Goal: Information Seeking & Learning: Learn about a topic

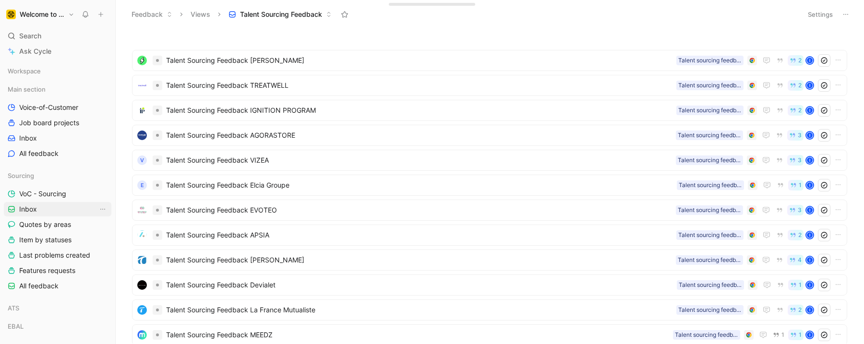
click at [48, 205] on link "Inbox" at bounding box center [58, 209] width 108 height 14
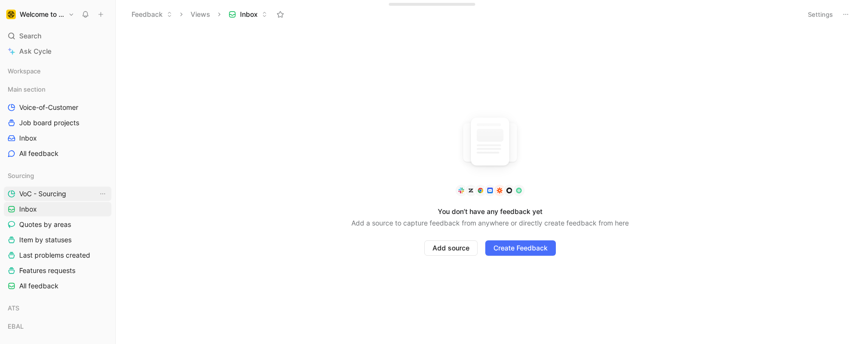
click at [43, 188] on link "VoC - Sourcing" at bounding box center [58, 194] width 108 height 14
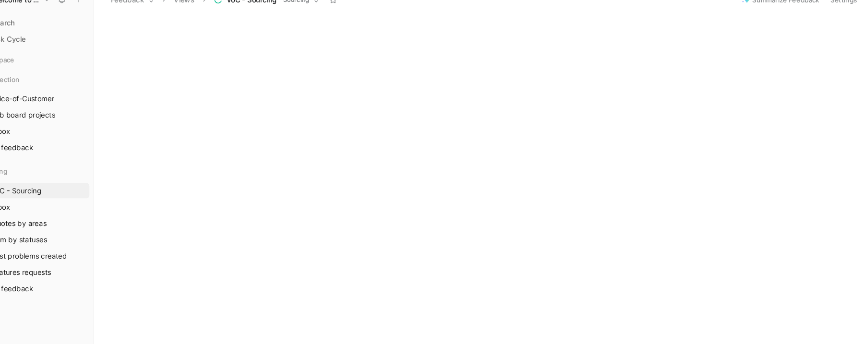
scroll to position [475, 0]
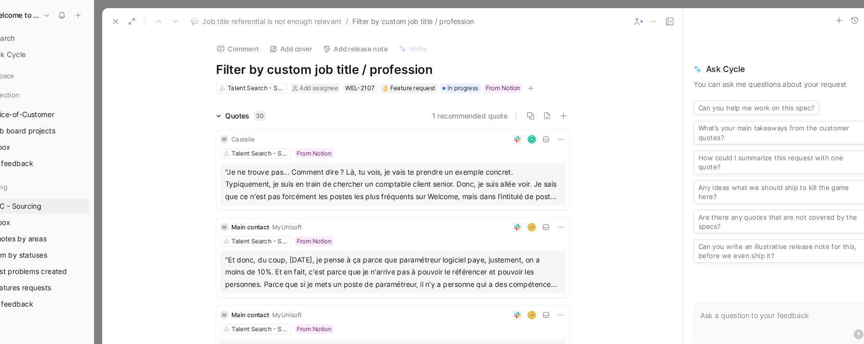
click at [139, 15] on button at bounding box center [135, 19] width 13 height 13
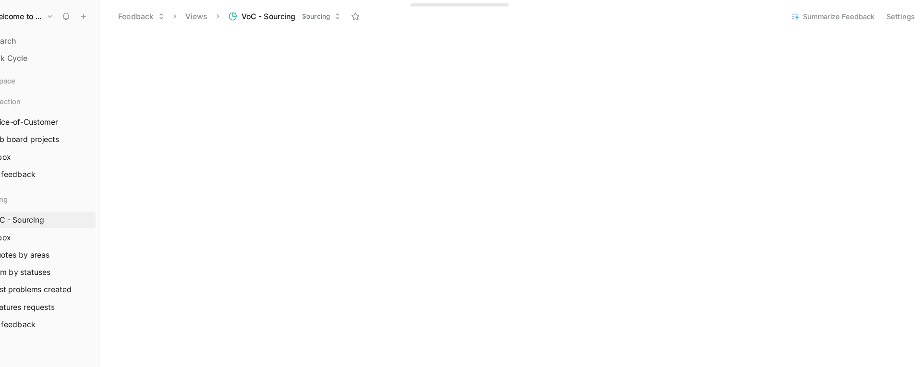
scroll to position [475, 0]
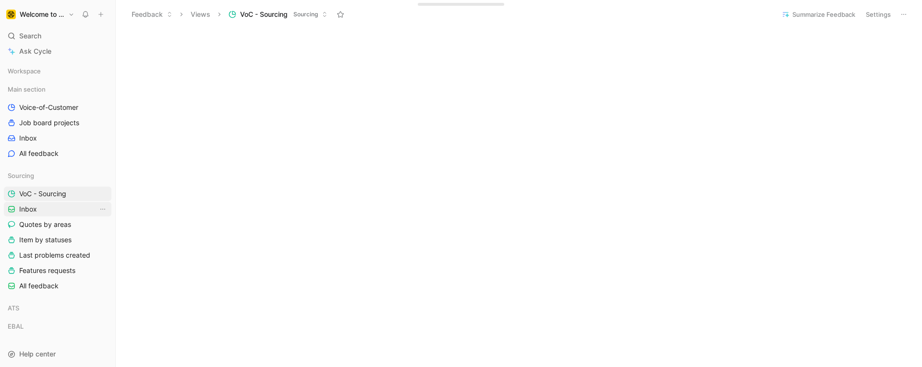
click at [37, 209] on link "Inbox" at bounding box center [58, 209] width 108 height 14
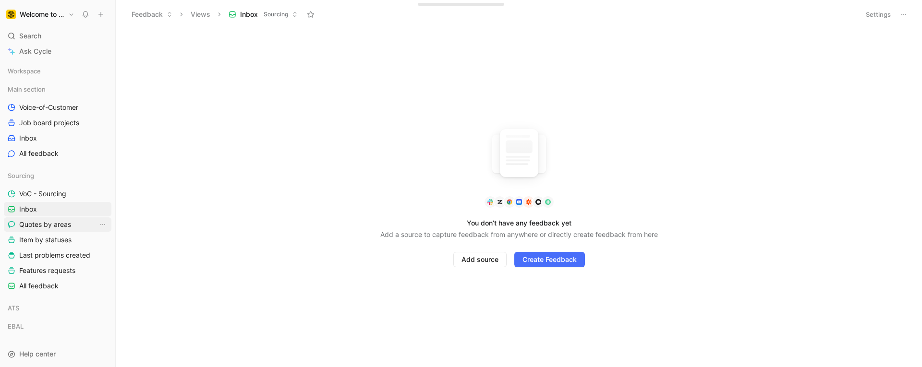
click at [56, 224] on span "Quotes by areas" at bounding box center [45, 225] width 52 height 10
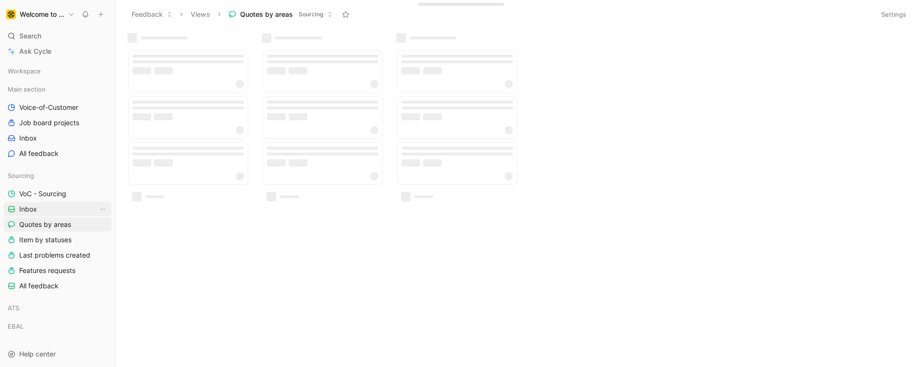
click at [47, 207] on link "Inbox" at bounding box center [58, 209] width 108 height 14
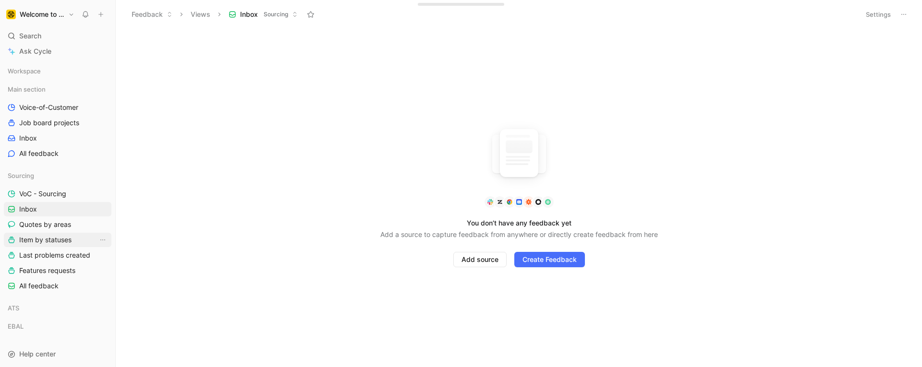
click at [32, 235] on span "Item by statuses" at bounding box center [45, 240] width 52 height 10
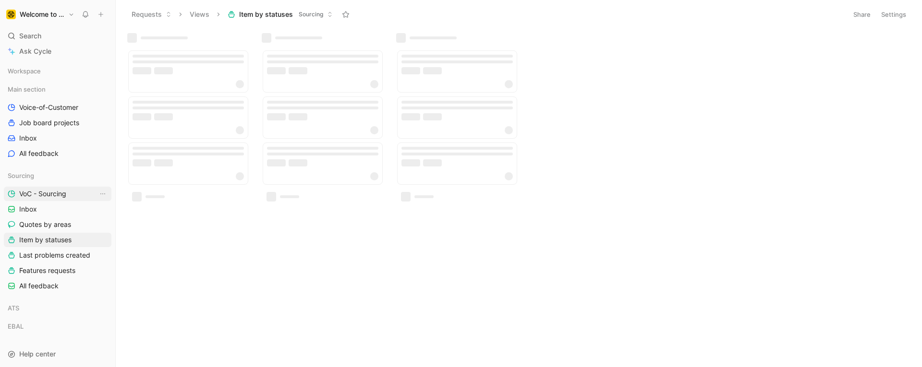
click at [54, 192] on span "VoC - Sourcing" at bounding box center [42, 194] width 47 height 10
click at [54, 208] on link "Inbox" at bounding box center [58, 209] width 108 height 14
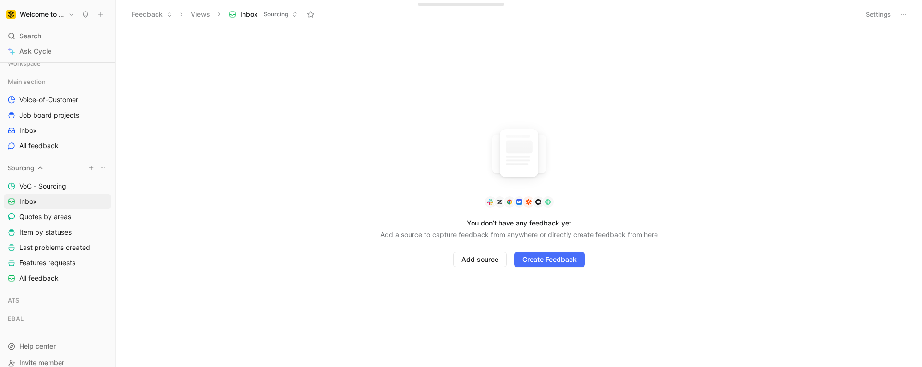
scroll to position [18, 0]
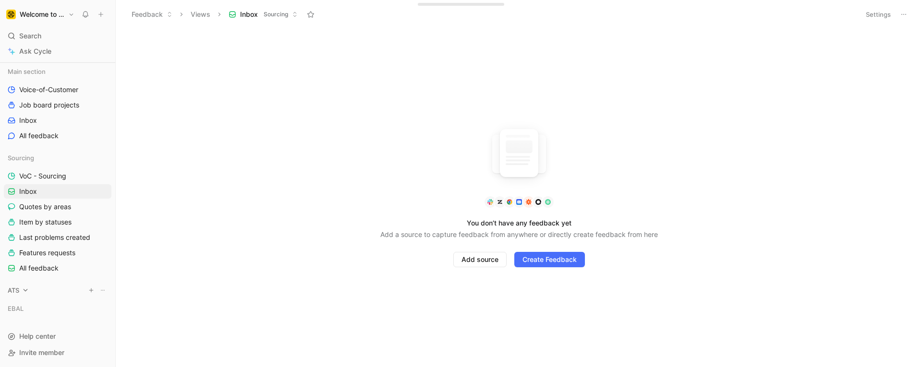
click at [19, 290] on span "ATS" at bounding box center [14, 291] width 12 height 10
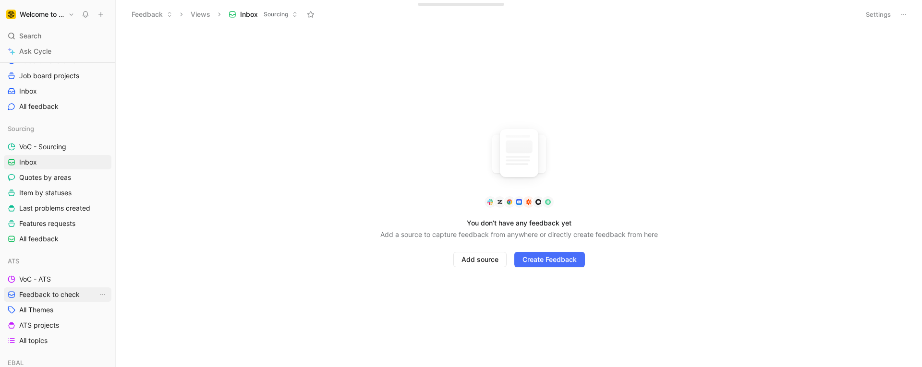
scroll to position [101, 0]
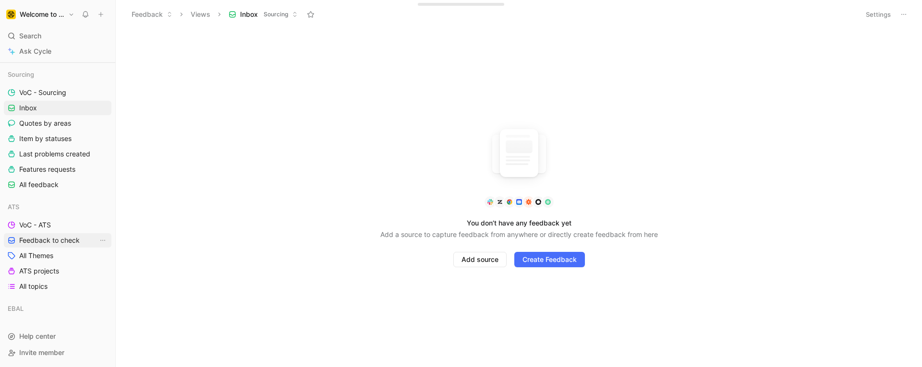
click at [60, 241] on span "Feedback to check" at bounding box center [49, 241] width 60 height 10
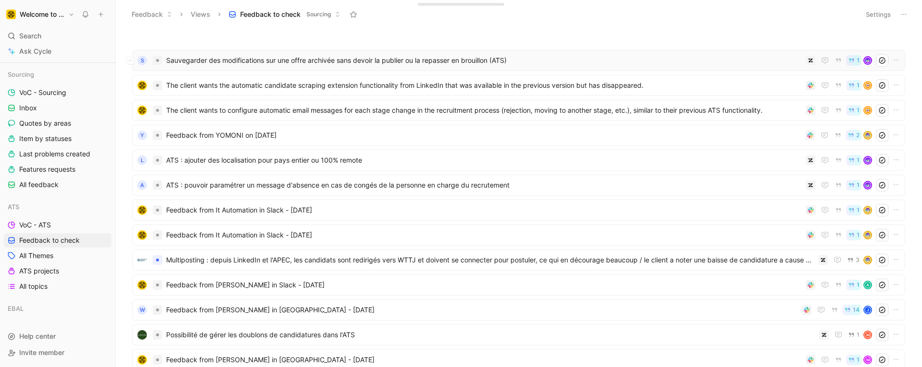
click at [398, 54] on div "S Sauvegarder des modifications sur une offre archivée sans devoir la publier o…" at bounding box center [518, 60] width 766 height 12
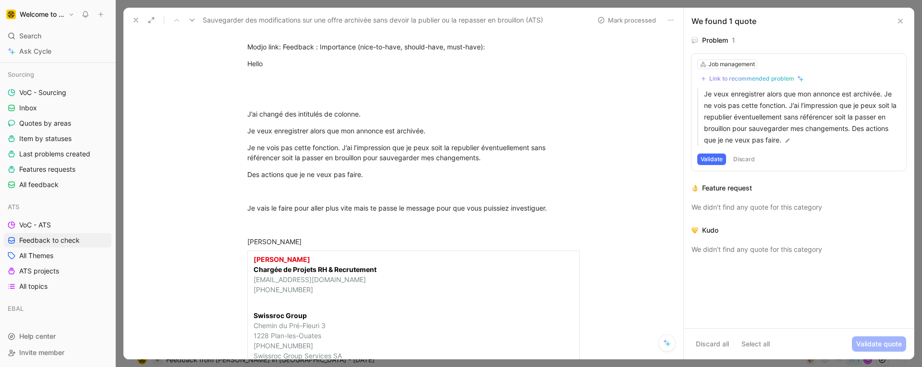
scroll to position [60, 0]
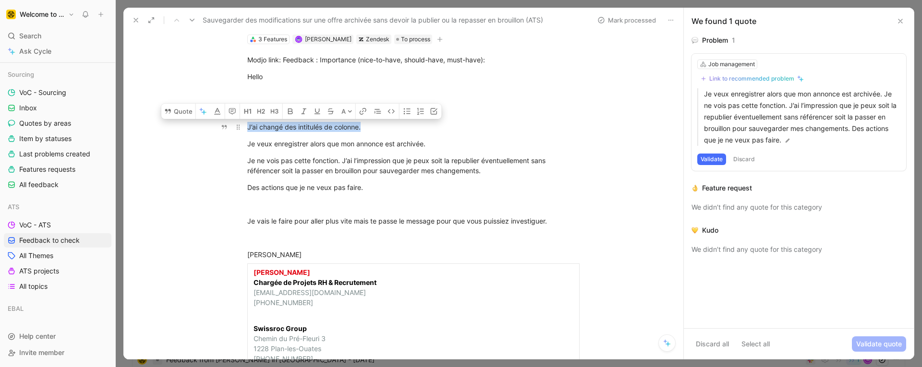
drag, startPoint x: 361, startPoint y: 124, endPoint x: 242, endPoint y: 121, distance: 119.1
click at [242, 121] on p "J’ai changé des intitulés de colonne." at bounding box center [413, 127] width 369 height 16
click at [180, 109] on button "Quote" at bounding box center [178, 111] width 34 height 15
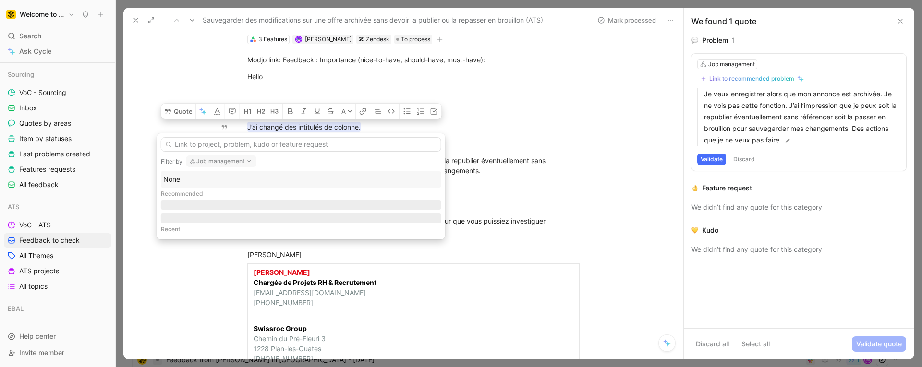
click at [222, 160] on button "Job management" at bounding box center [221, 162] width 70 height 12
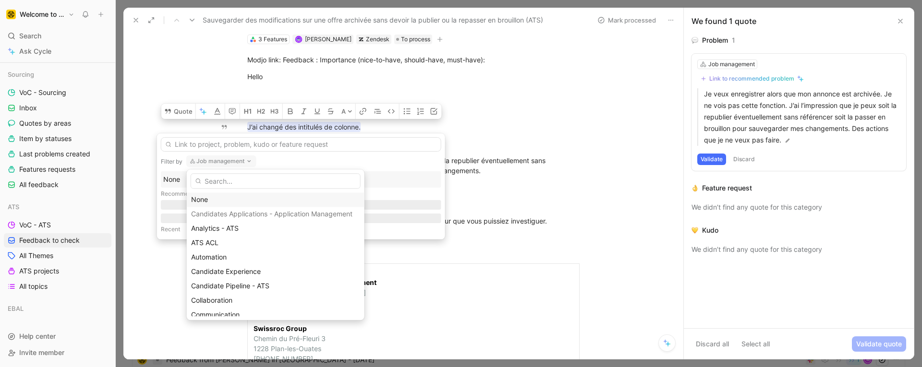
click at [204, 200] on div "None" at bounding box center [275, 200] width 169 height 12
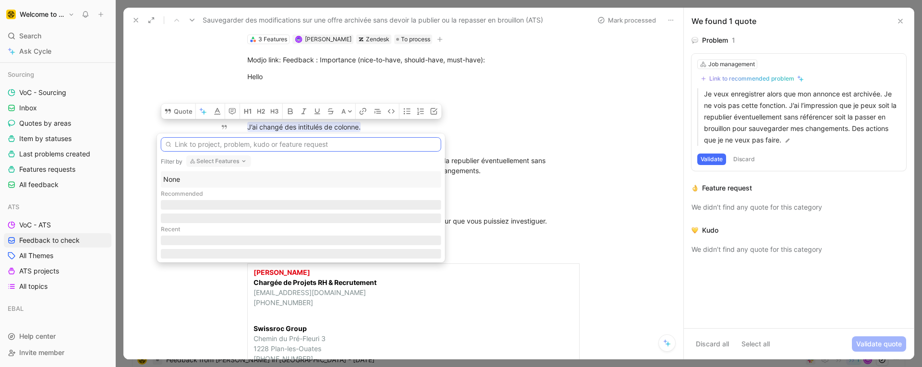
click at [189, 142] on input "text" at bounding box center [301, 144] width 280 height 14
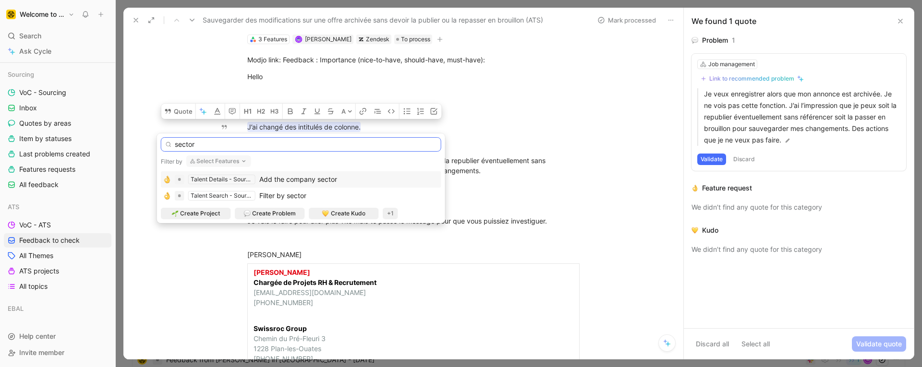
click at [191, 147] on input "sector" at bounding box center [301, 144] width 280 height 14
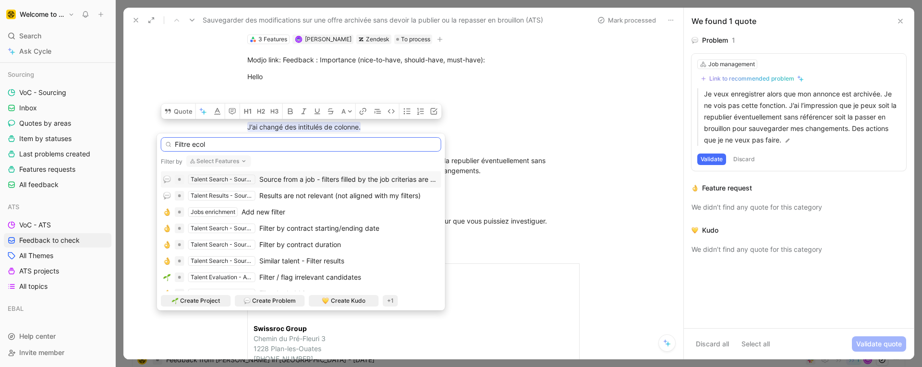
type input "Filtre ecole"
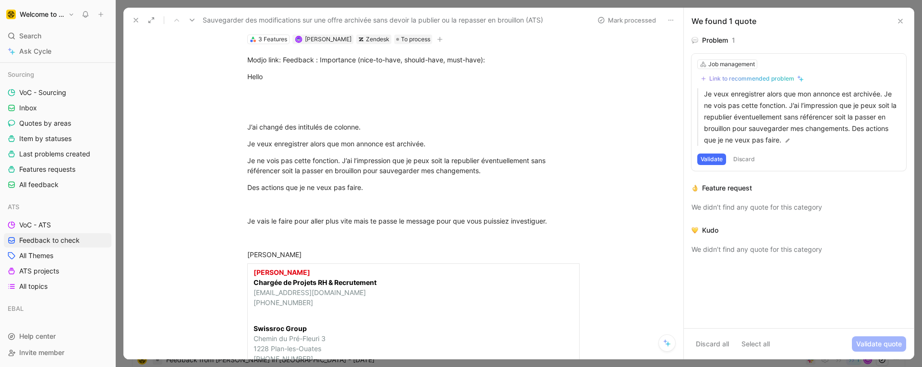
click at [903, 18] on icon at bounding box center [900, 21] width 8 height 8
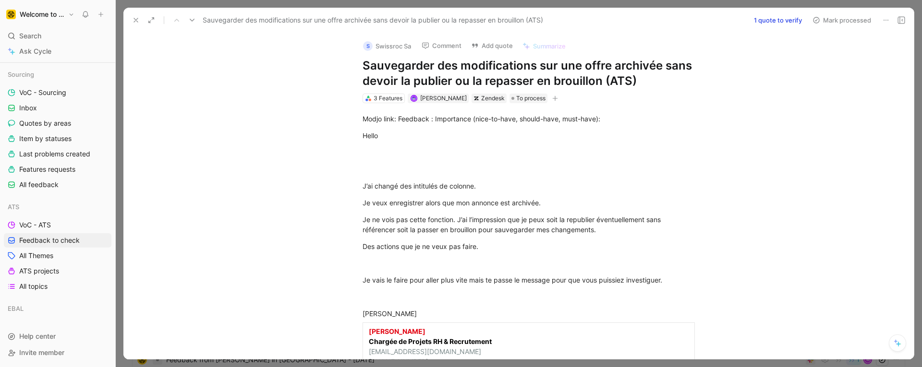
scroll to position [0, 0]
click at [374, 189] on div "J’ai changé des intitulés de colonne." at bounding box center [528, 186] width 332 height 10
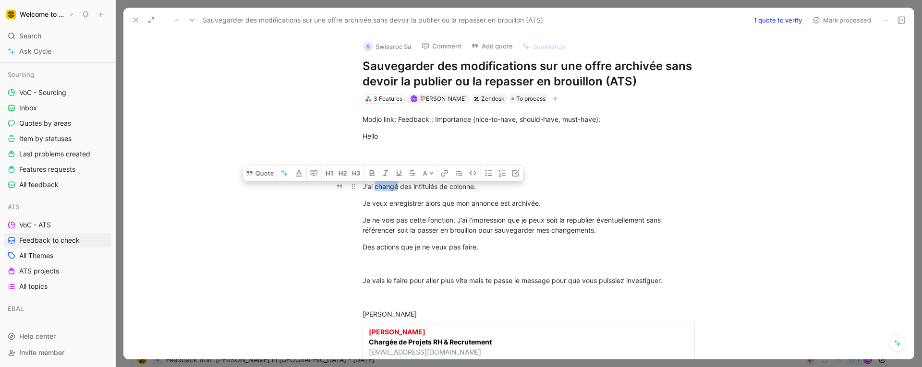
click at [374, 189] on div "J’ai changé des intitulés de colonne." at bounding box center [528, 186] width 332 height 10
click at [429, 225] on div "Je ne vois pas cette fonction. J’ai l’impression que je peux soit la republier …" at bounding box center [528, 225] width 332 height 20
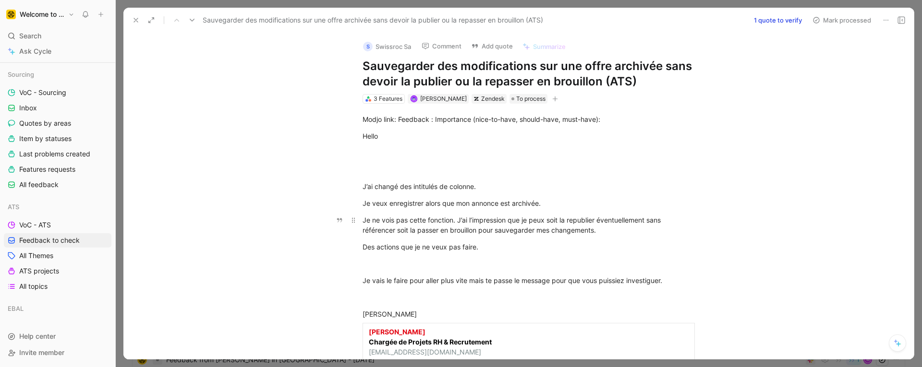
click at [429, 225] on div "Je ne vois pas cette fonction. J’ai l’impression que je peux soit la republier …" at bounding box center [528, 225] width 332 height 20
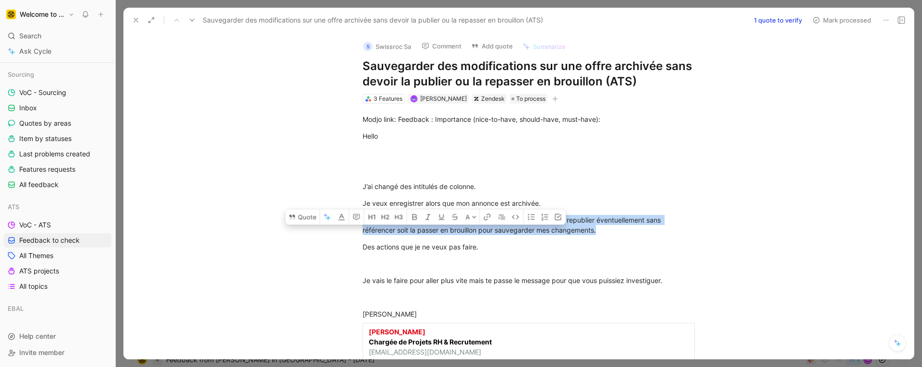
click at [429, 225] on div "Je ne vois pas cette fonction. J’ai l’impression que je peux soit la republier …" at bounding box center [528, 225] width 332 height 20
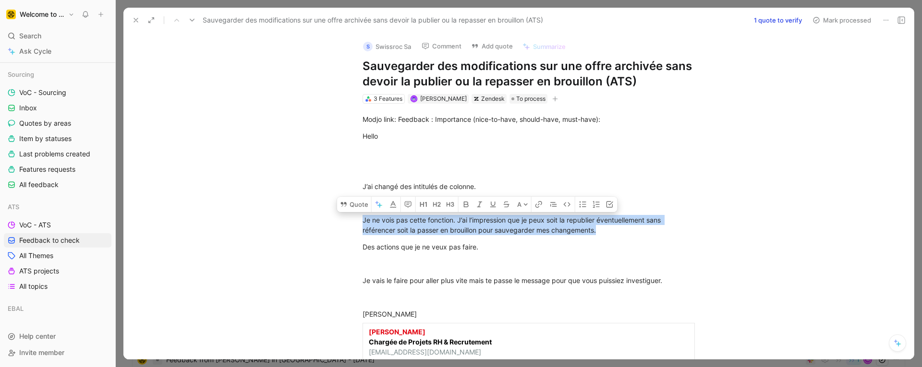
scroll to position [78, 0]
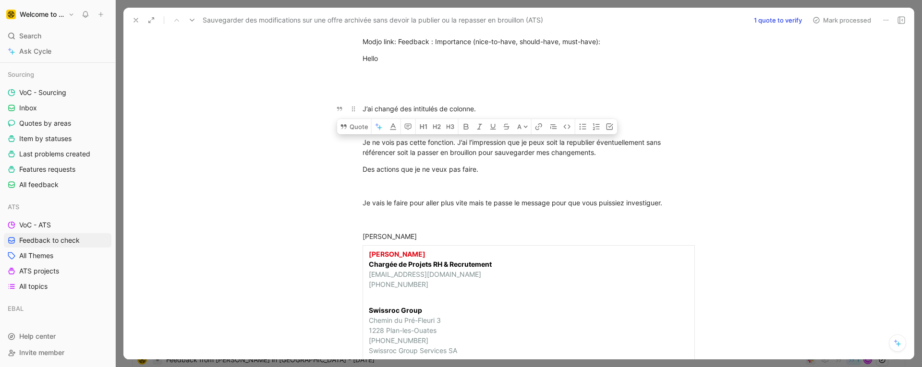
click at [391, 108] on div "J’ai changé des intitulés de colonne." at bounding box center [528, 109] width 332 height 10
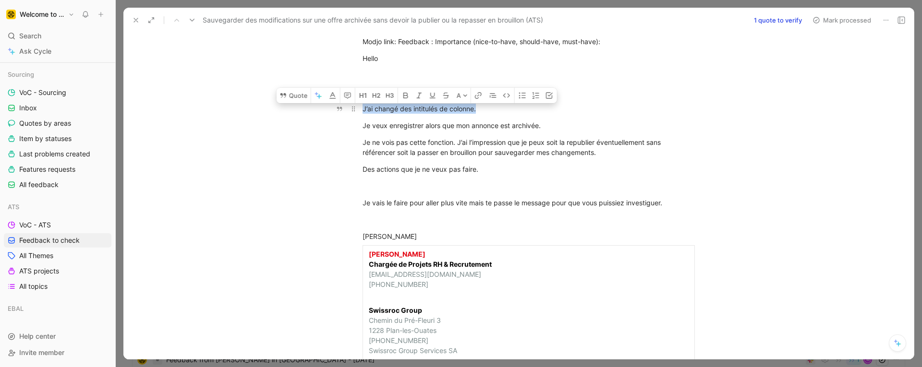
click at [391, 108] on div "J’ai changé des intitulés de colonne." at bounding box center [528, 109] width 332 height 10
click at [444, 204] on div "Je vais le faire pour aller plus vite mais te passe le message pour que vous pu…" at bounding box center [528, 203] width 332 height 10
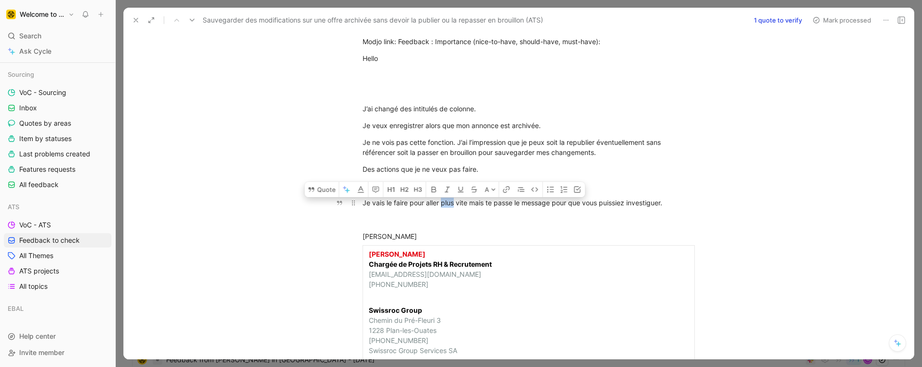
click at [444, 204] on div "Je vais le faire pour aller plus vite mais te passe le message pour que vous pu…" at bounding box center [528, 203] width 332 height 10
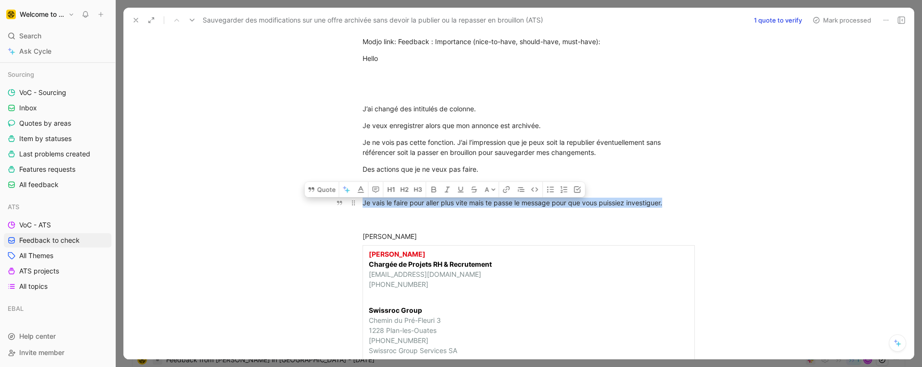
click at [444, 204] on div "Je vais le faire pour aller plus vite mais te passe le message pour que vous pu…" at bounding box center [528, 203] width 332 height 10
click at [378, 185] on icon at bounding box center [377, 187] width 6 height 5
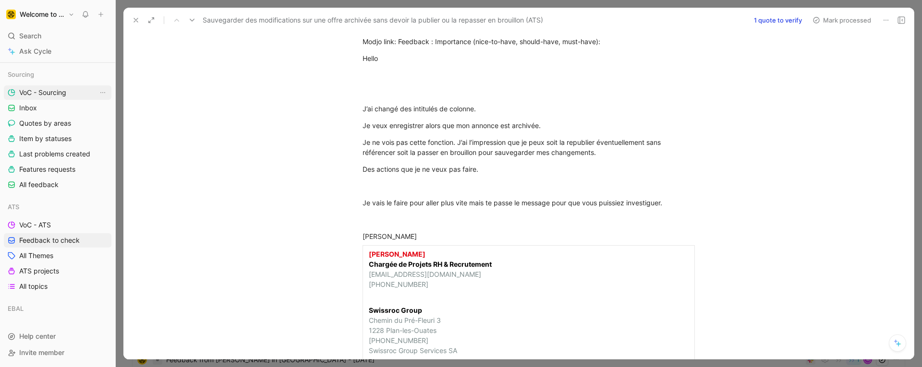
click at [35, 89] on span "VoC - Sourcing" at bounding box center [42, 93] width 47 height 10
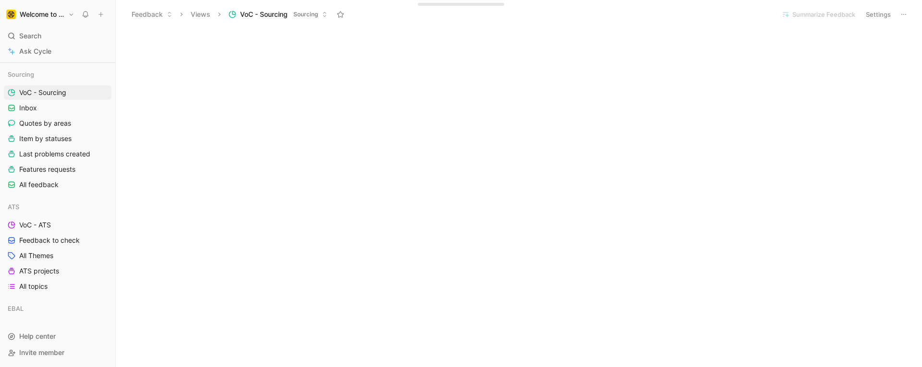
scroll to position [541, 0]
click at [34, 106] on span "Inbox" at bounding box center [28, 108] width 18 height 10
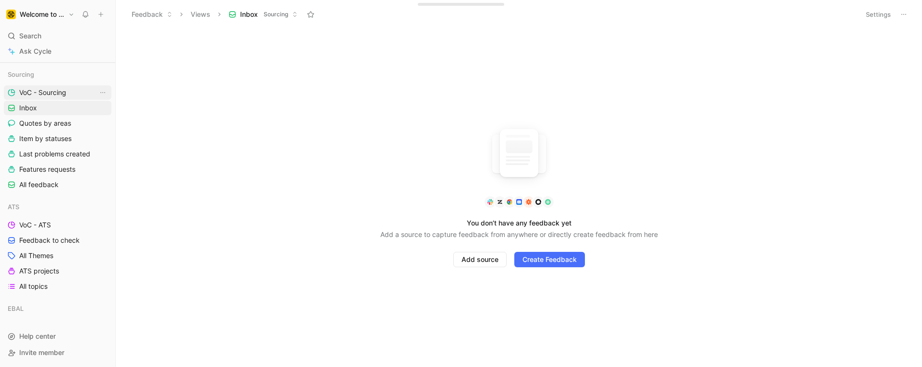
click at [58, 91] on span "VoC - Sourcing" at bounding box center [42, 93] width 47 height 10
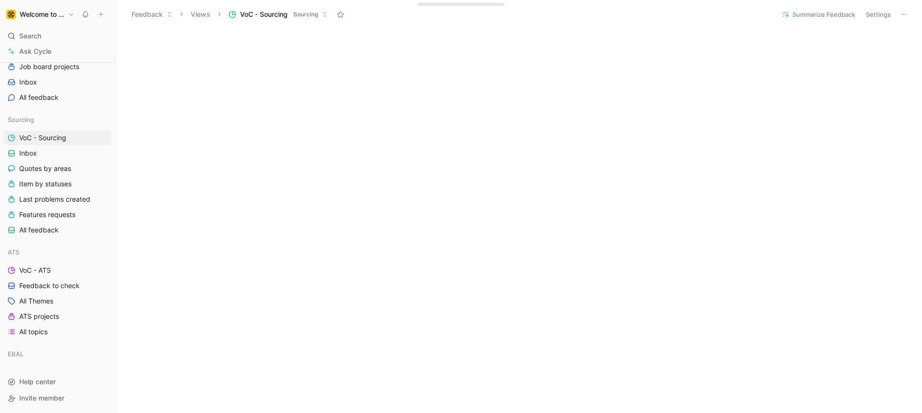
scroll to position [56, 0]
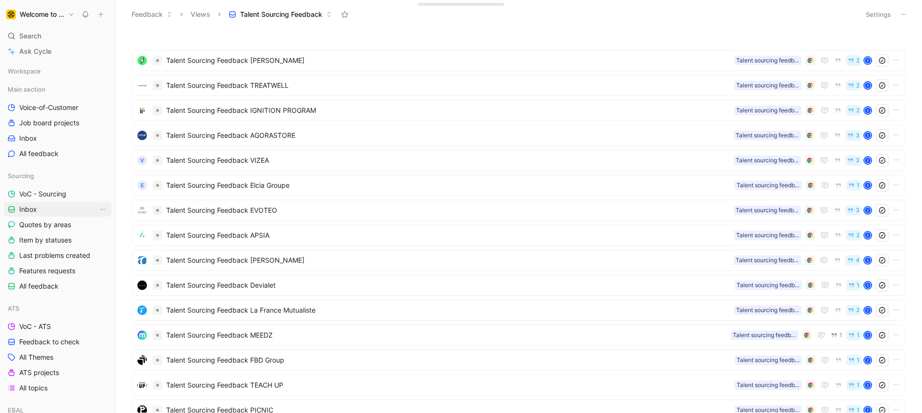
click at [49, 211] on link "Inbox" at bounding box center [58, 209] width 108 height 14
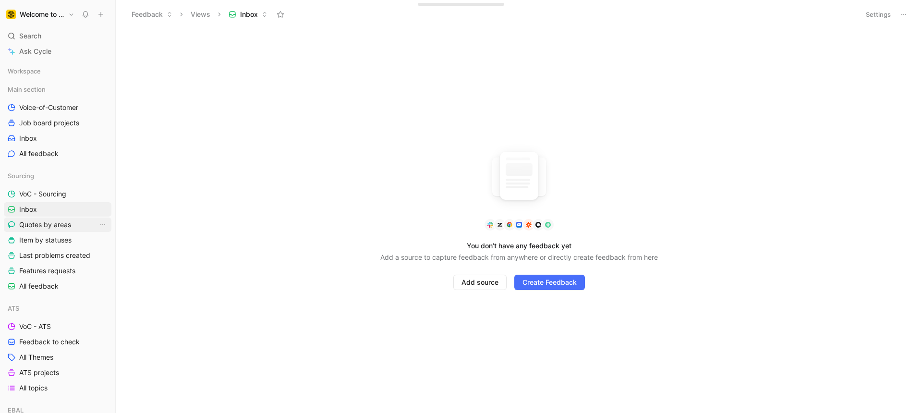
click at [60, 225] on span "Quotes by areas" at bounding box center [45, 225] width 52 height 10
